Goal: Task Accomplishment & Management: Use online tool/utility

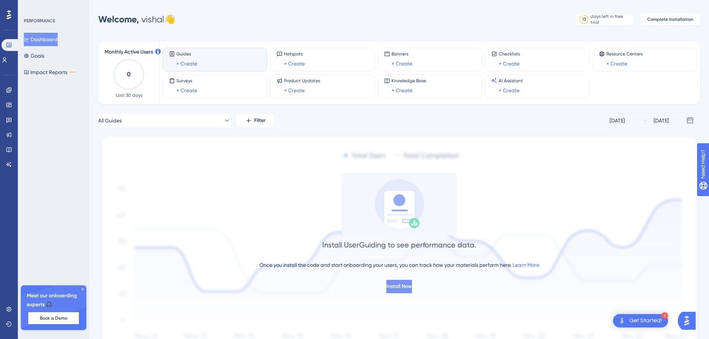
click at [397, 283] on span "Install Now" at bounding box center [399, 286] width 26 height 9
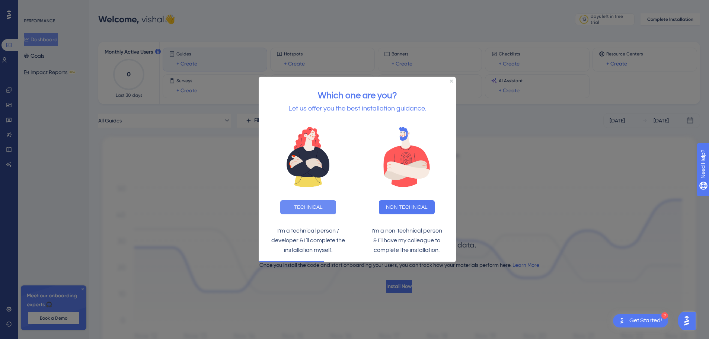
click at [316, 208] on button "TECHNICAL" at bounding box center [308, 207] width 56 height 14
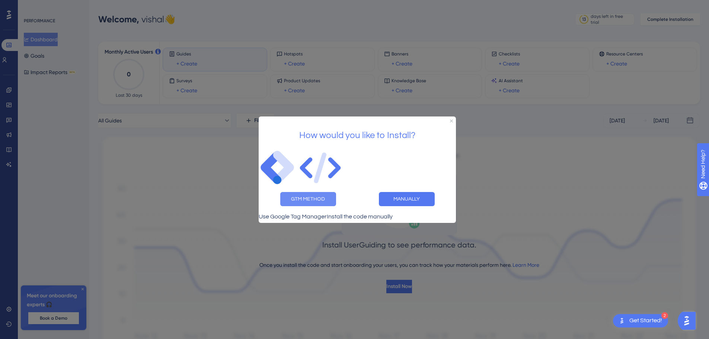
click at [311, 196] on button "GTM METHOD" at bounding box center [308, 199] width 56 height 14
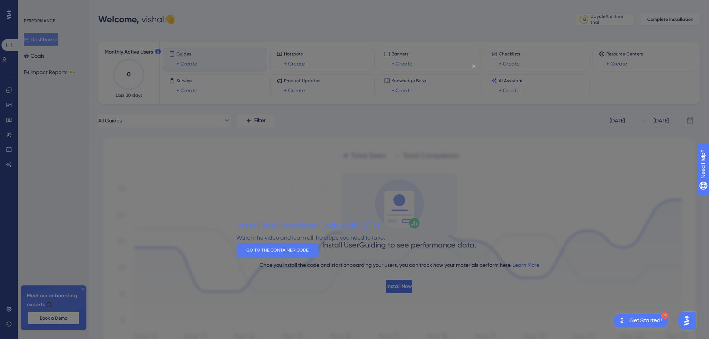
click at [473, 66] on icon "Close Preview" at bounding box center [473, 66] width 3 height 3
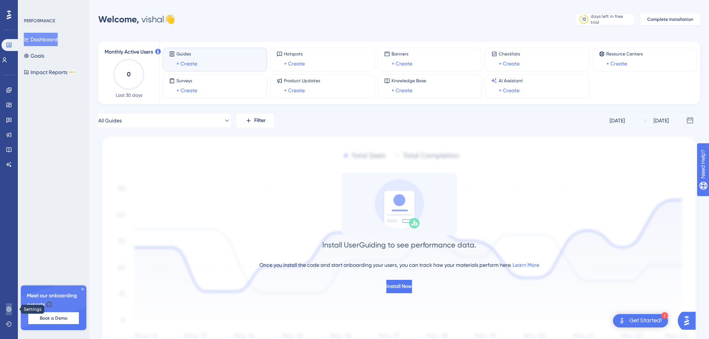
click at [9, 308] on icon at bounding box center [9, 309] width 6 height 6
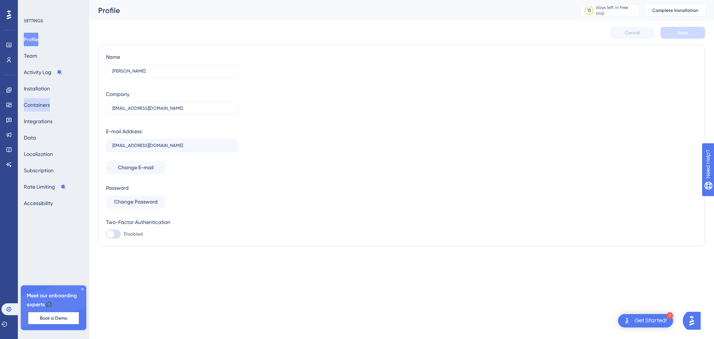
click at [38, 105] on button "Containers" at bounding box center [37, 104] width 26 height 13
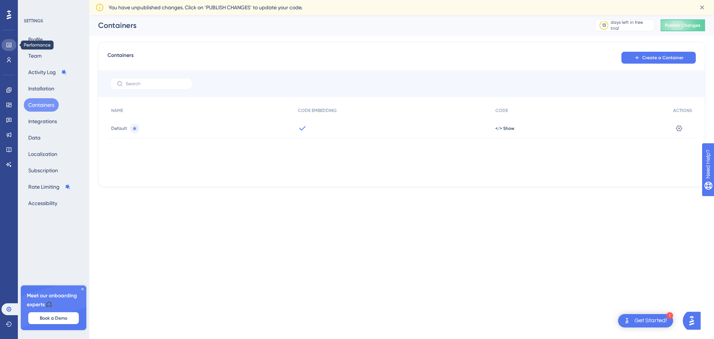
click at [8, 46] on icon at bounding box center [8, 45] width 5 height 4
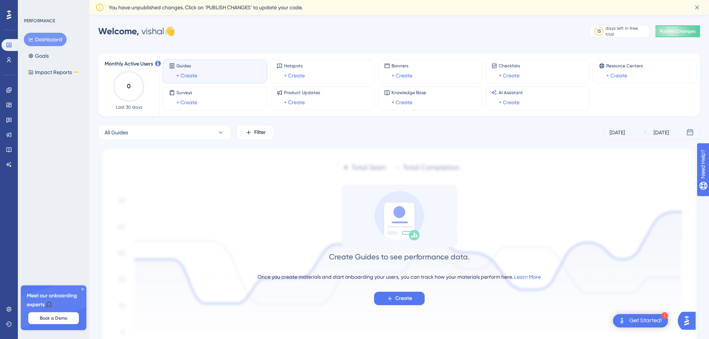
click at [187, 64] on span "Guides" at bounding box center [186, 66] width 21 height 6
click at [402, 299] on span "Create" at bounding box center [403, 298] width 17 height 9
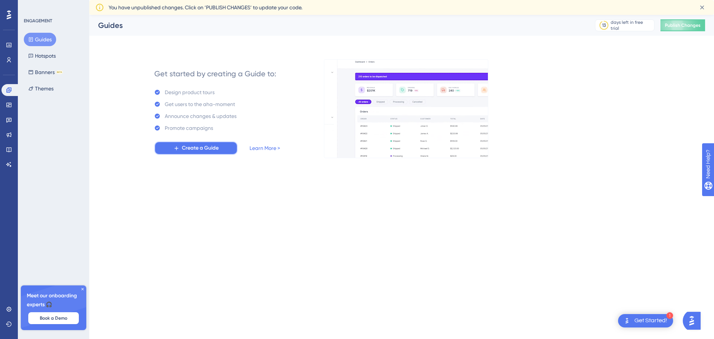
click at [192, 147] on span "Create a Guide" at bounding box center [200, 148] width 37 height 9
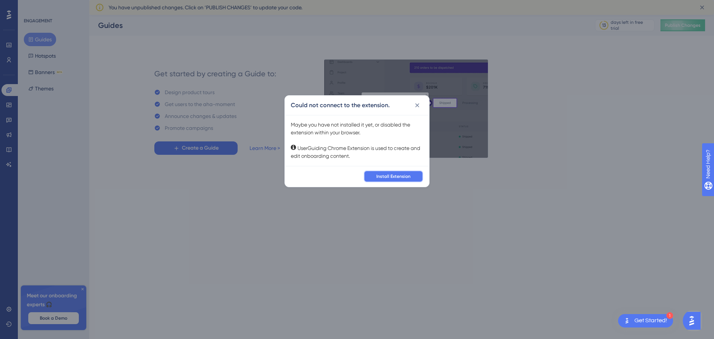
click at [387, 176] on span "Install Extension" at bounding box center [393, 176] width 34 height 6
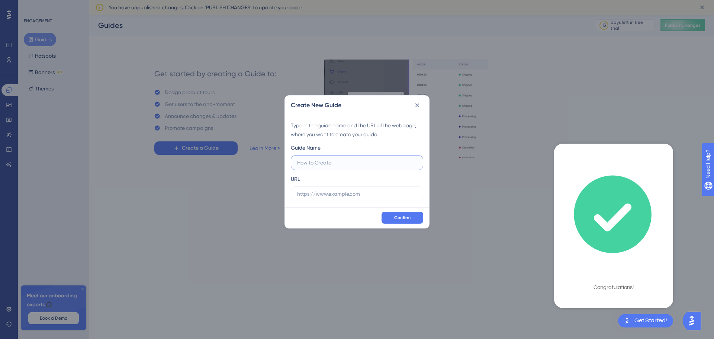
click at [311, 161] on input "text" at bounding box center [357, 162] width 120 height 8
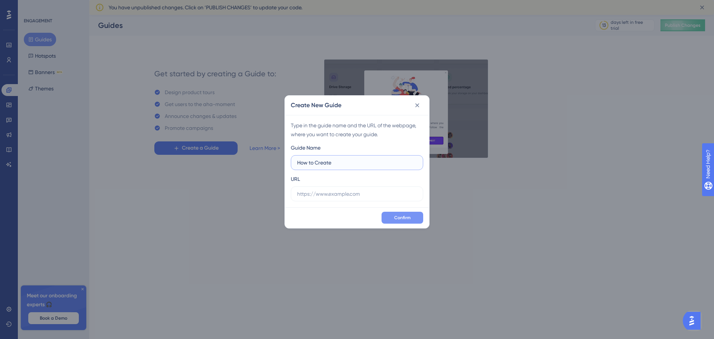
type input "How to Create"
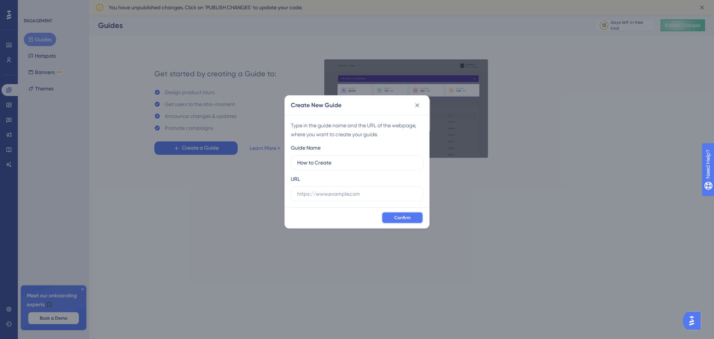
click at [404, 218] on span "Confirm" at bounding box center [402, 218] width 16 height 6
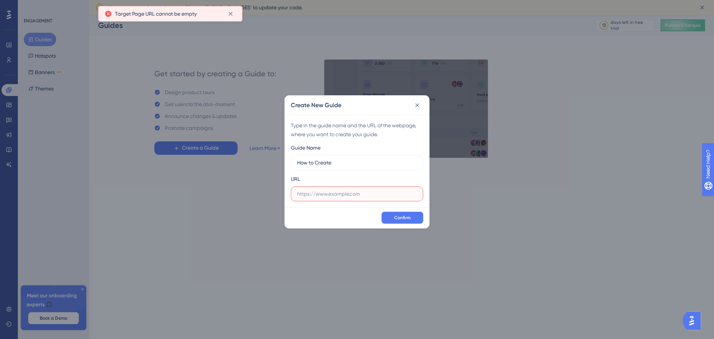
click at [351, 197] on input "text" at bounding box center [357, 194] width 120 height 8
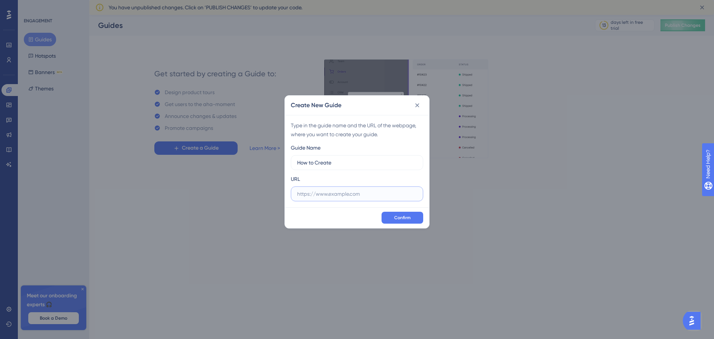
paste input "http://smcjas23:82/jde/E1Menu.maf?jdemafjasFrom=SessionTimeout&RENDER_MAFLET=E1…"
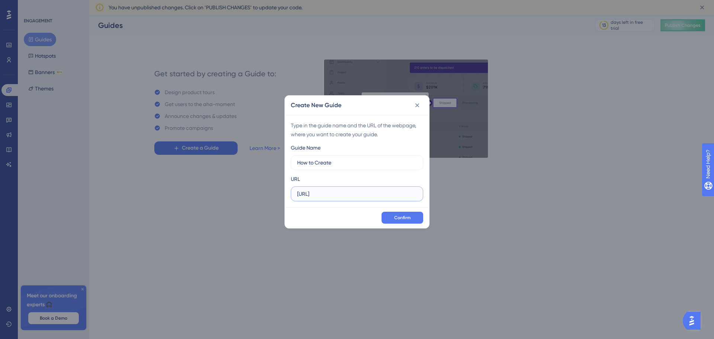
scroll to position [0, 263]
type input "http://smcjas23:82/jde/E1Menu.maf?jdemafjasFrom=SessionTimeout&RENDER_MAFLET=E1…"
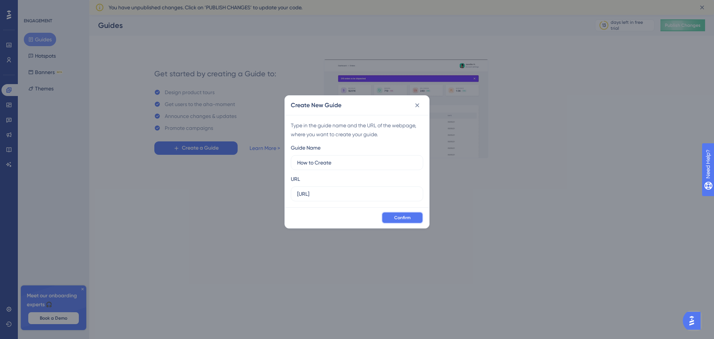
scroll to position [0, 0]
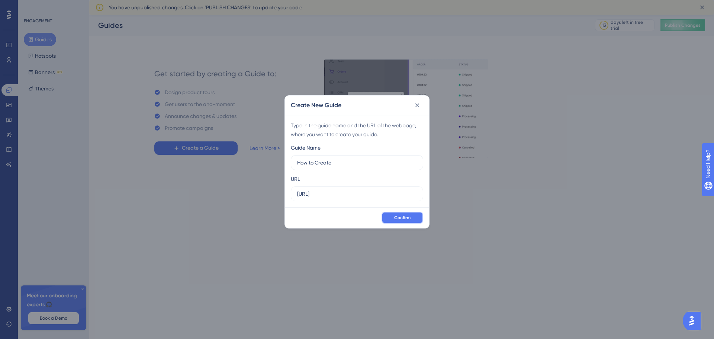
click at [408, 218] on span "Confirm" at bounding box center [402, 218] width 16 height 6
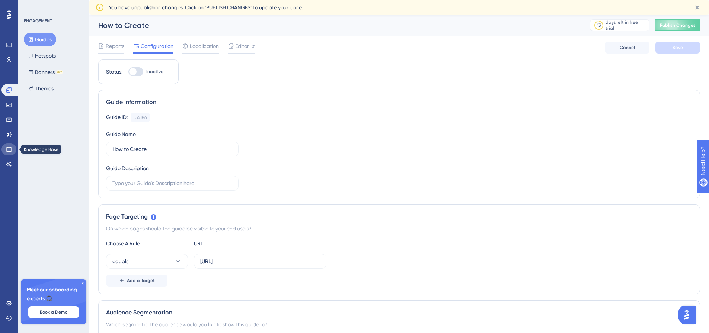
click at [9, 148] on icon at bounding box center [9, 150] width 6 height 6
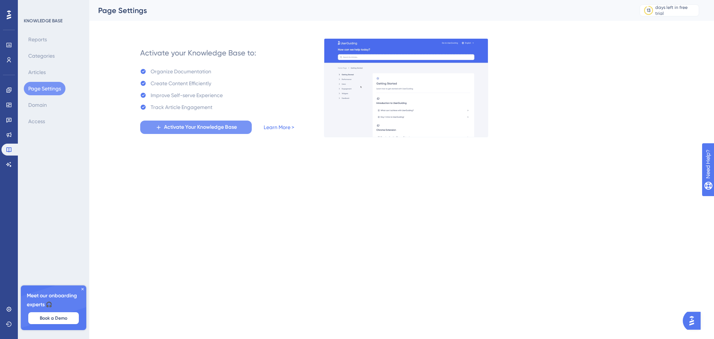
click at [198, 126] on span "Activate Your Knowledge Base" at bounding box center [200, 127] width 73 height 9
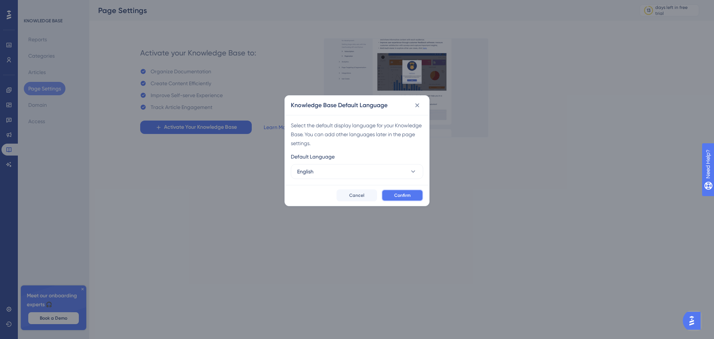
click at [395, 193] on span "Confirm" at bounding box center [402, 195] width 16 height 6
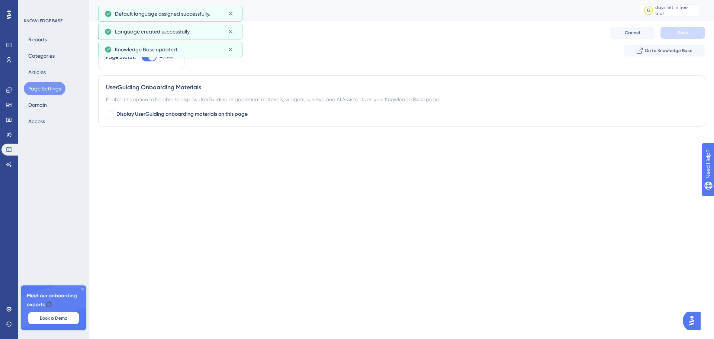
click at [210, 156] on html "Performance Users Engagement Widgets Feedback Product Updates Knowledge Base AI…" at bounding box center [357, 78] width 714 height 156
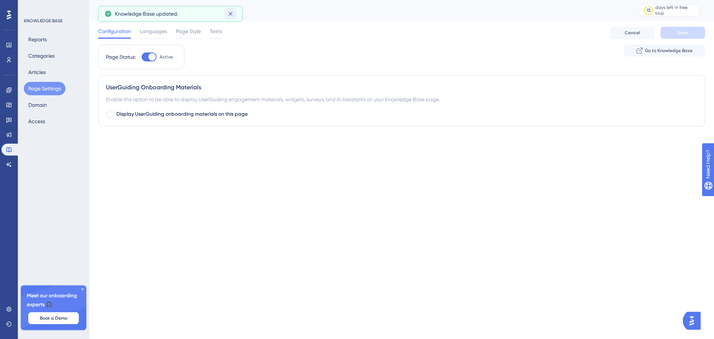
click at [234, 15] on icon at bounding box center [230, 13] width 7 height 7
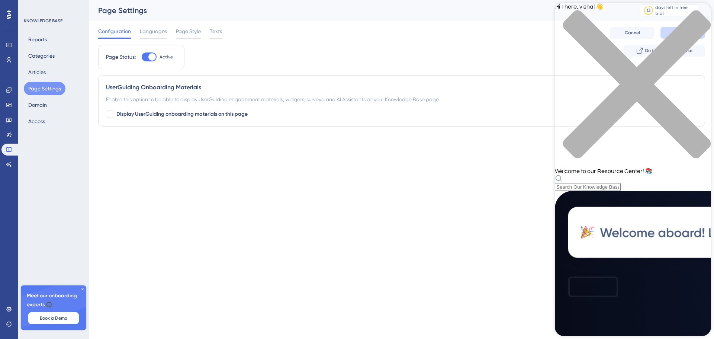
scroll to position [107, 0]
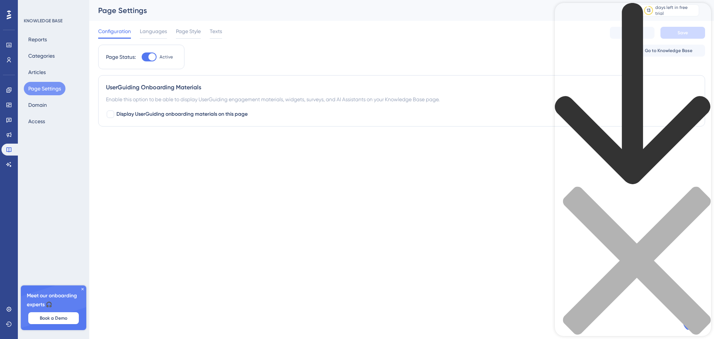
scroll to position [0, 0]
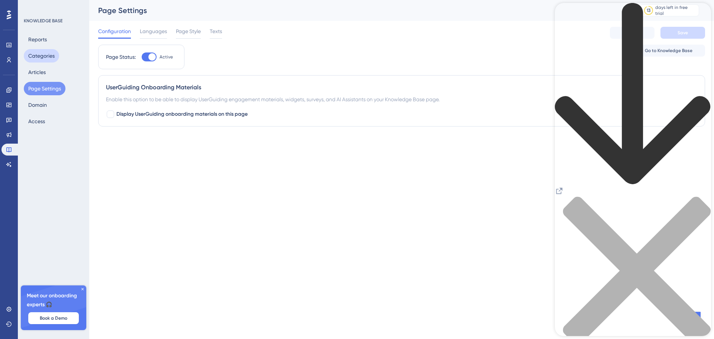
click at [37, 57] on button "Categories" at bounding box center [41, 55] width 35 height 13
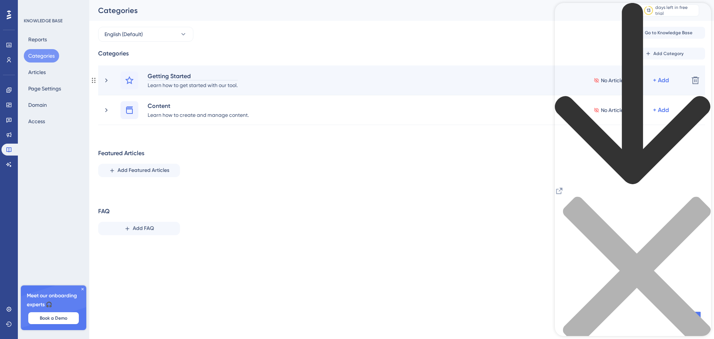
click at [165, 73] on div "Getting Started" at bounding box center [192, 75] width 91 height 9
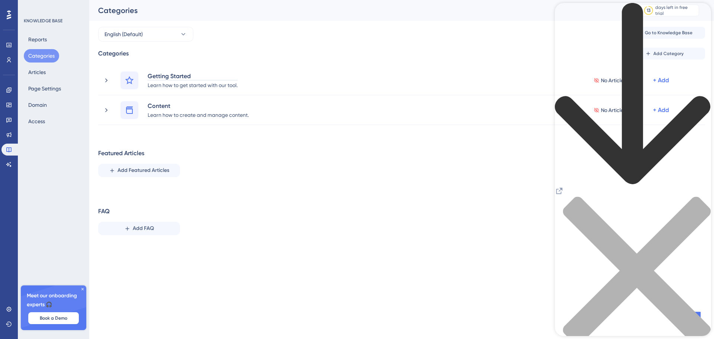
click at [704, 196] on div "close resource center" at bounding box center [633, 274] width 156 height 157
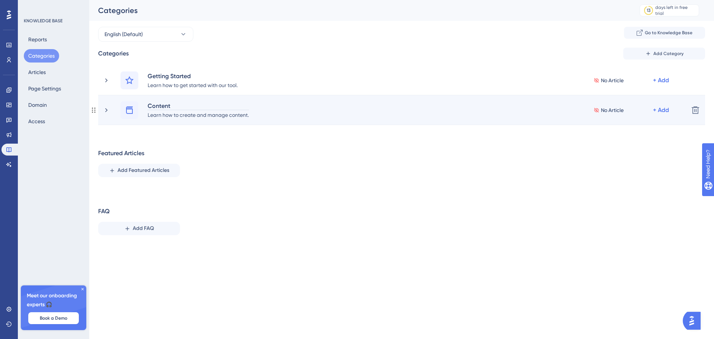
click at [152, 109] on div "Content" at bounding box center [198, 105] width 102 height 9
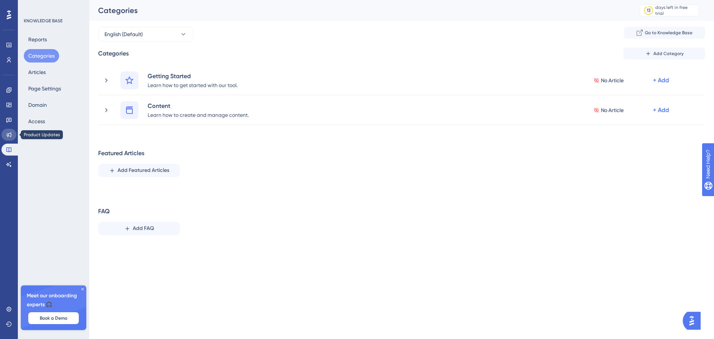
click at [9, 135] on icon at bounding box center [9, 134] width 5 height 5
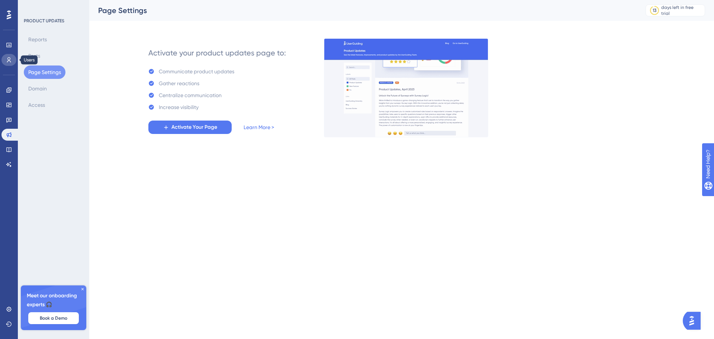
click at [10, 60] on icon at bounding box center [9, 60] width 6 height 6
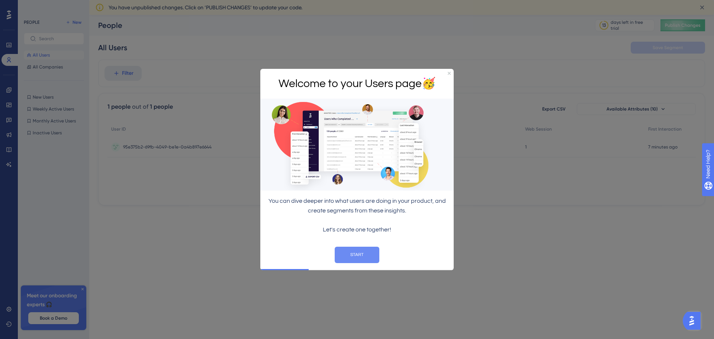
click at [351, 255] on button "START" at bounding box center [357, 254] width 45 height 16
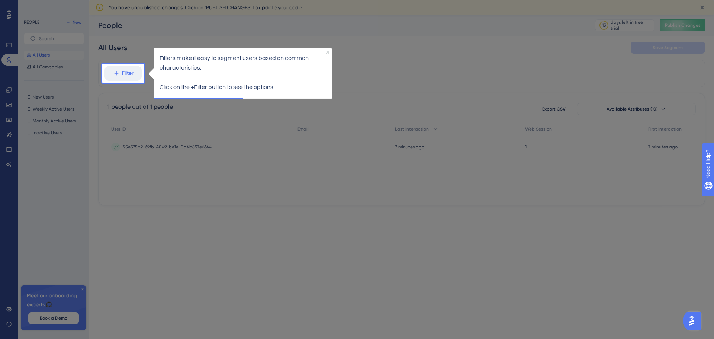
click at [210, 197] on div at bounding box center [429, 169] width 570 height 339
click at [126, 76] on span "Filter" at bounding box center [128, 73] width 12 height 9
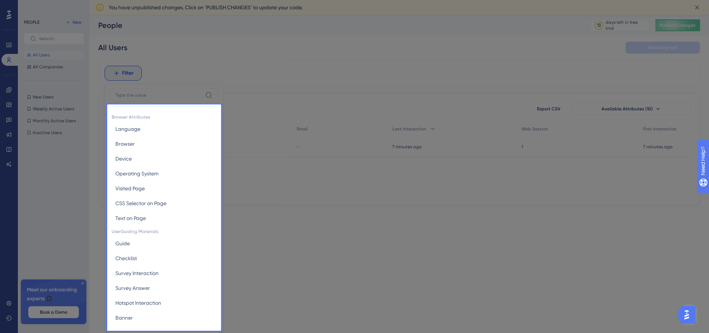
scroll to position [42, 0]
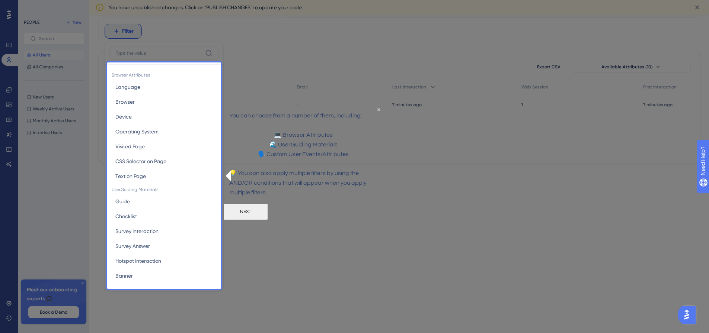
click at [268, 220] on button "NEXT" at bounding box center [245, 211] width 45 height 16
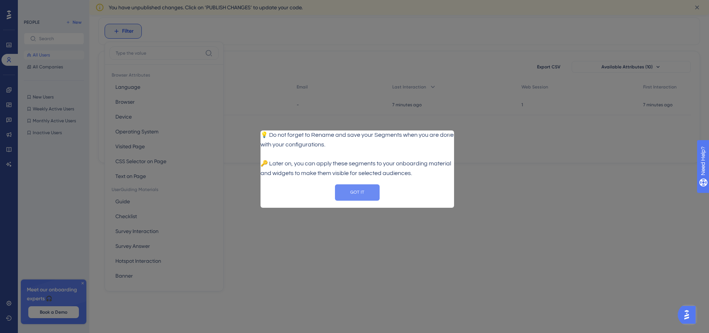
click at [353, 195] on button "GOT IT" at bounding box center [357, 192] width 45 height 16
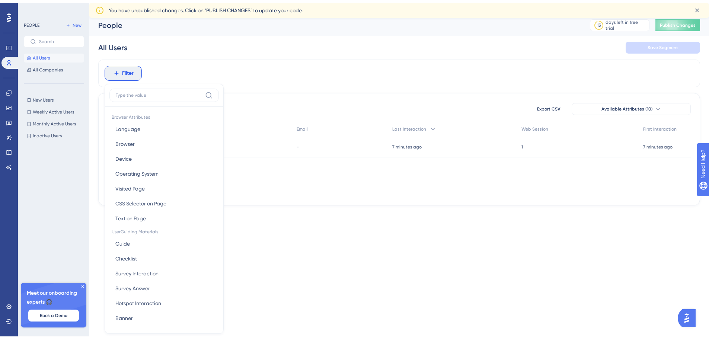
scroll to position [0, 0]
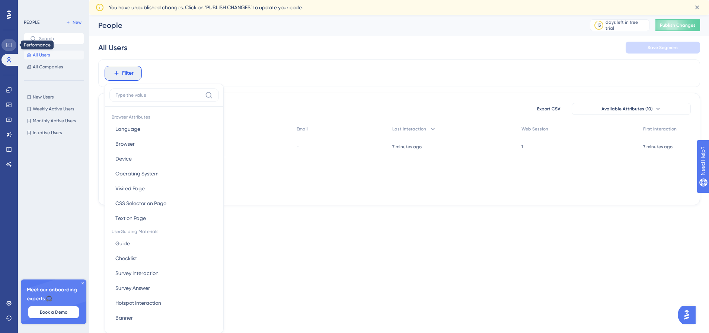
click at [10, 45] on icon at bounding box center [9, 45] width 6 height 6
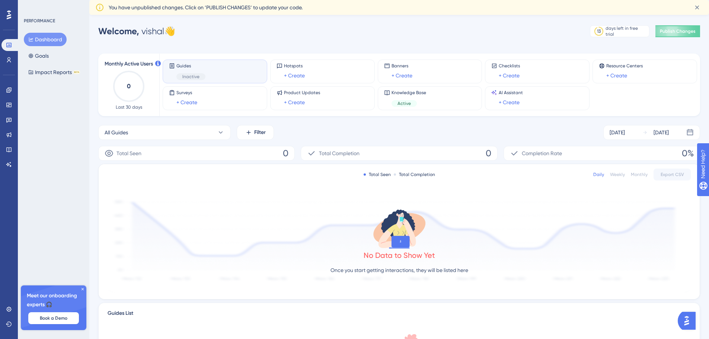
click at [183, 66] on span "Guides" at bounding box center [190, 66] width 29 height 6
click at [698, 7] on icon at bounding box center [696, 7] width 7 height 7
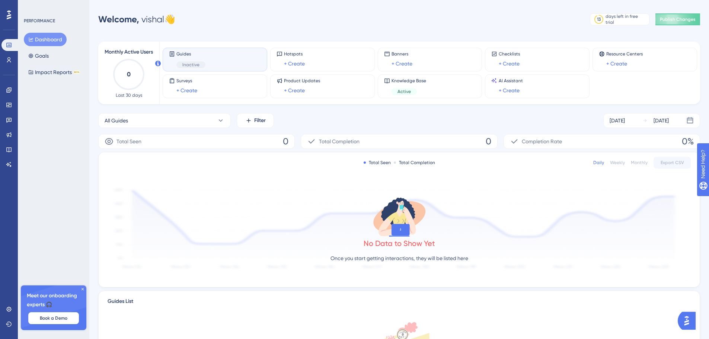
click at [195, 63] on span "Inactive" at bounding box center [190, 65] width 17 height 6
click at [127, 74] on text "0" at bounding box center [129, 74] width 4 height 7
click at [186, 64] on span "Inactive" at bounding box center [190, 65] width 17 height 6
click at [183, 54] on span "Guides" at bounding box center [190, 54] width 29 height 6
click at [191, 120] on button "All Guides" at bounding box center [164, 120] width 132 height 15
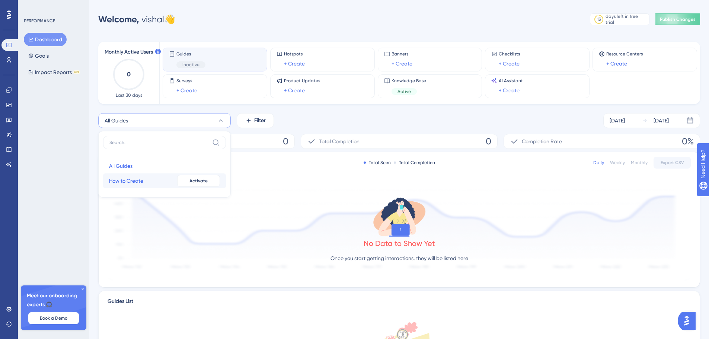
click at [138, 180] on span "How to Create" at bounding box center [126, 180] width 34 height 9
click at [107, 143] on icon at bounding box center [109, 141] width 9 height 9
click at [194, 64] on span "Inactive" at bounding box center [190, 65] width 17 height 6
click at [292, 64] on link "+ Create" at bounding box center [294, 63] width 21 height 9
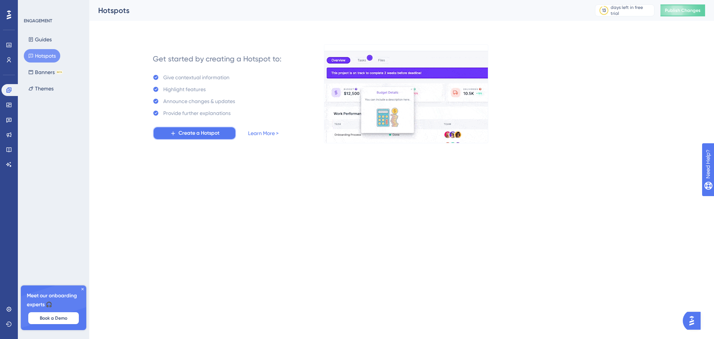
click at [193, 135] on span "Create a Hotspot" at bounding box center [199, 133] width 41 height 9
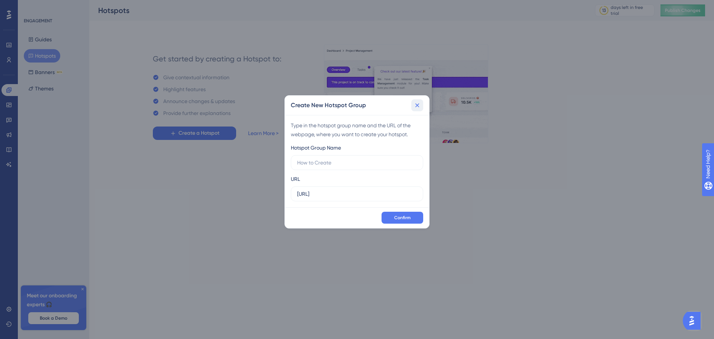
click at [418, 104] on icon at bounding box center [417, 105] width 4 height 4
